Goal: Check status

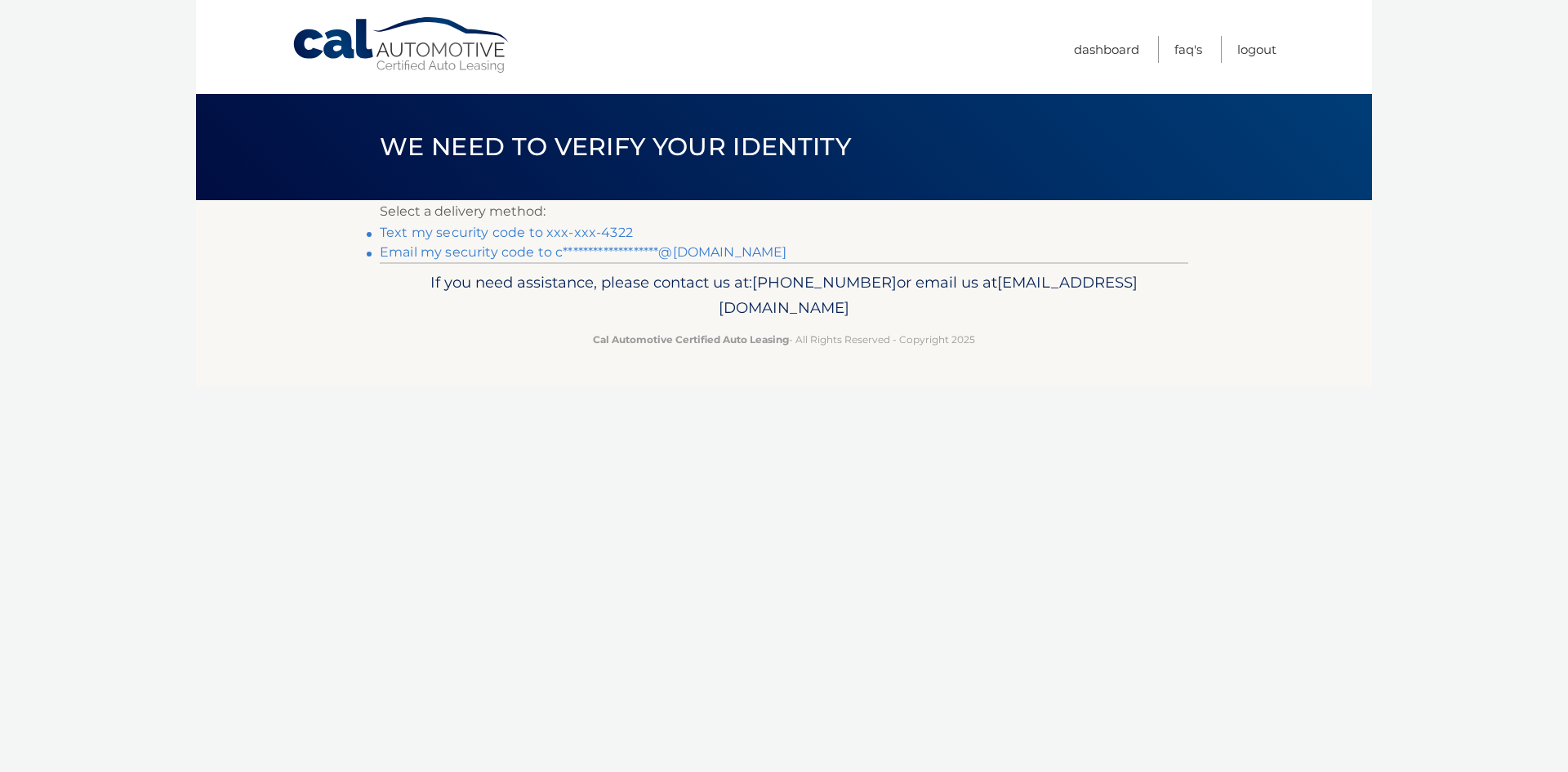
click at [493, 239] on link "Text my security code to xxx-xxx-4322" at bounding box center [506, 232] width 253 height 15
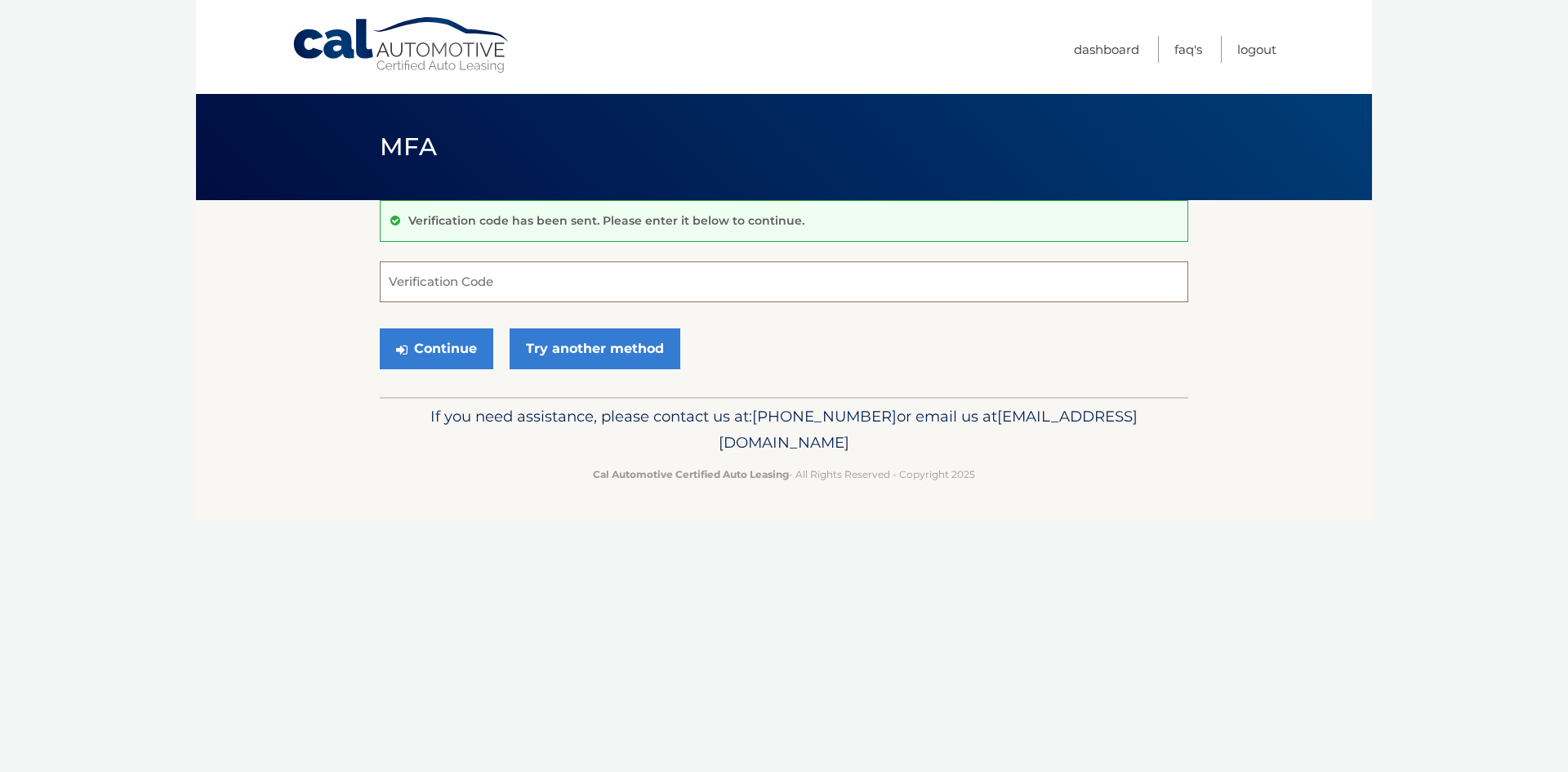
click at [508, 277] on input "Verification Code" at bounding box center [784, 281] width 809 height 41
type input "902616"
click at [449, 344] on button "Continue" at bounding box center [437, 349] width 114 height 41
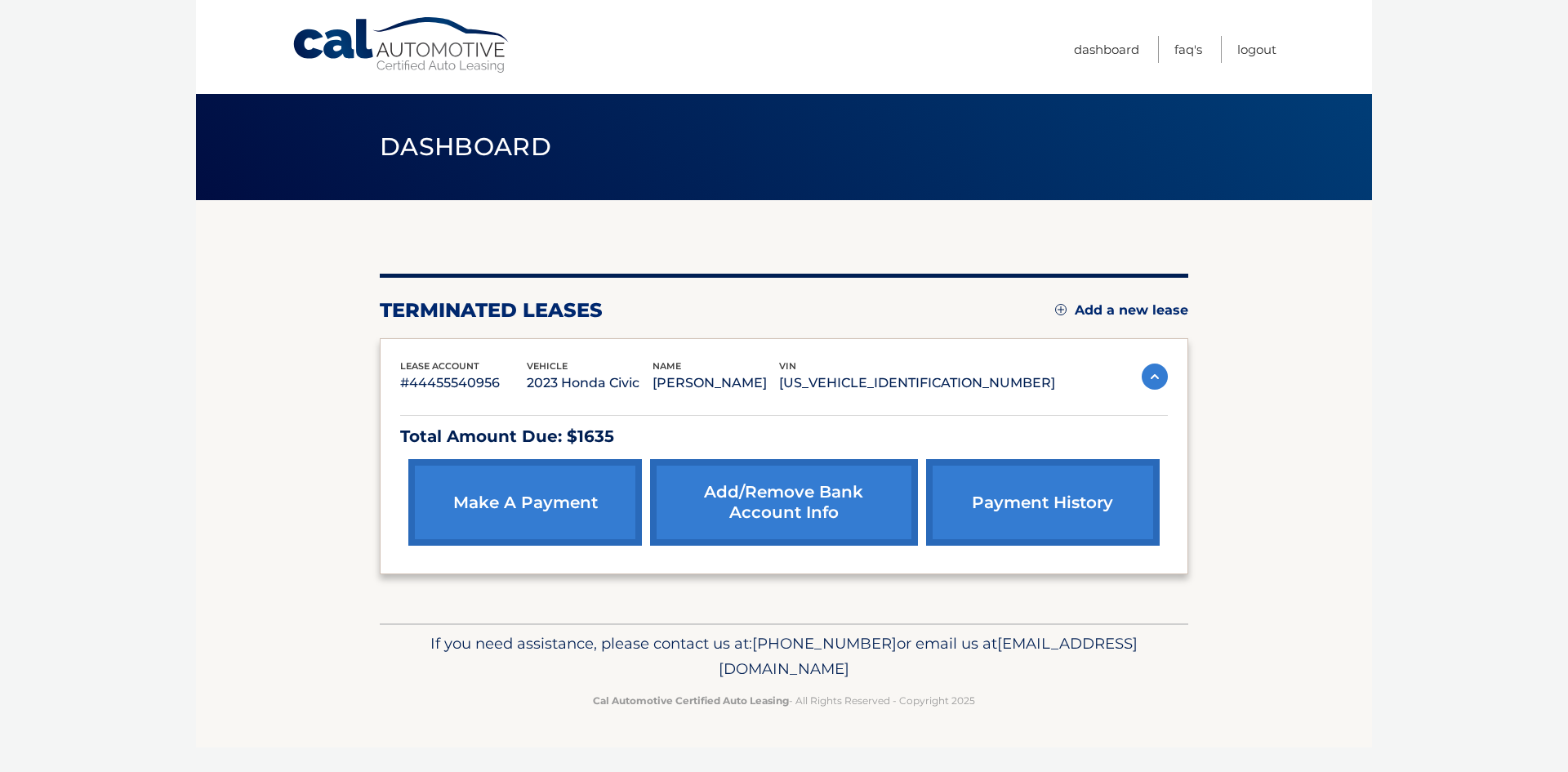
click at [1093, 505] on link "payment history" at bounding box center [1042, 502] width 234 height 86
click at [1258, 57] on link "Logout" at bounding box center [1256, 49] width 39 height 27
